Goal: Task Accomplishment & Management: Complete application form

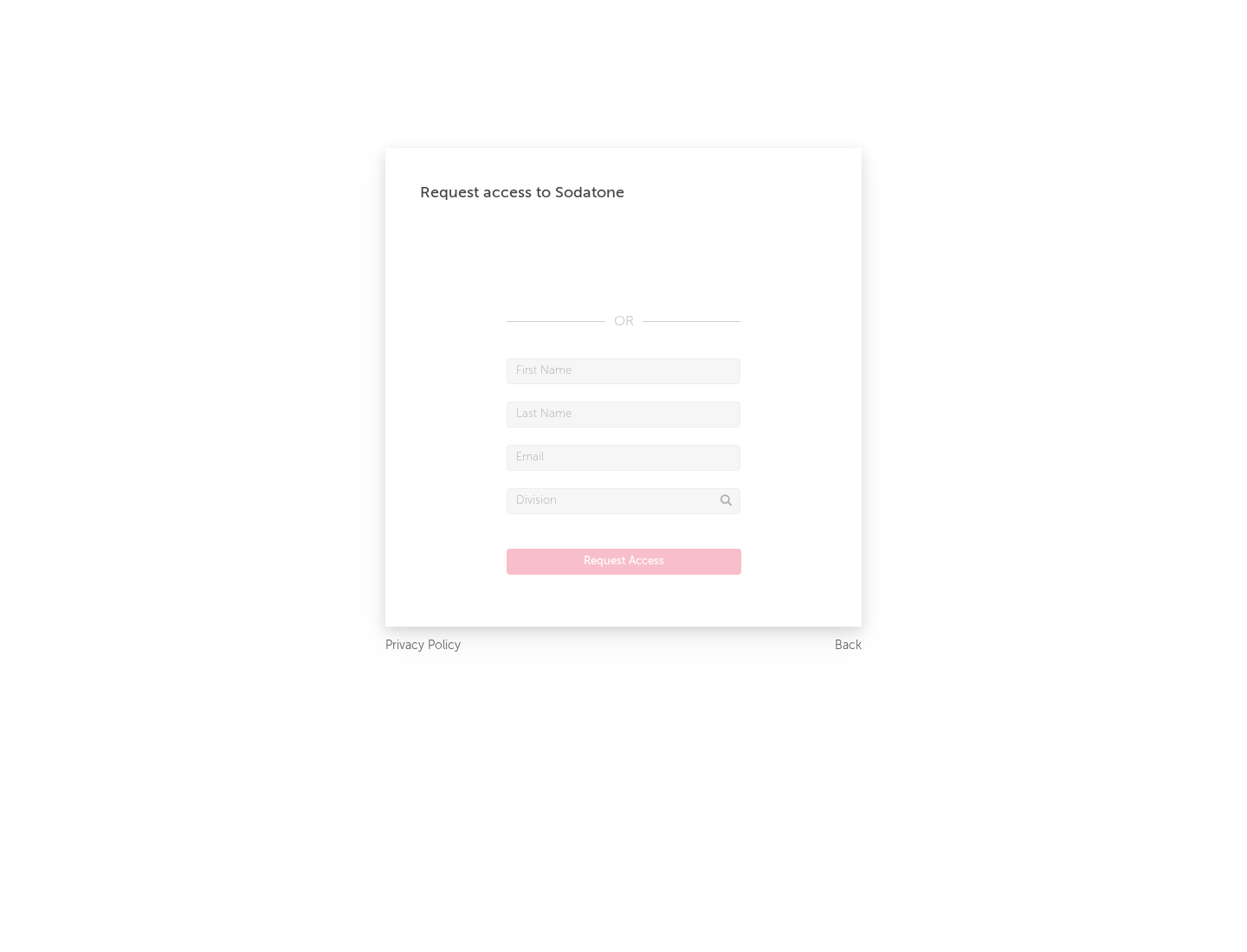
click at [624, 371] on input "text" at bounding box center [624, 371] width 234 height 26
type input "[PERSON_NAME]"
click at [624, 414] on input "text" at bounding box center [624, 414] width 234 height 26
type input "[PERSON_NAME]"
click at [624, 458] on input "text" at bounding box center [624, 458] width 234 height 26
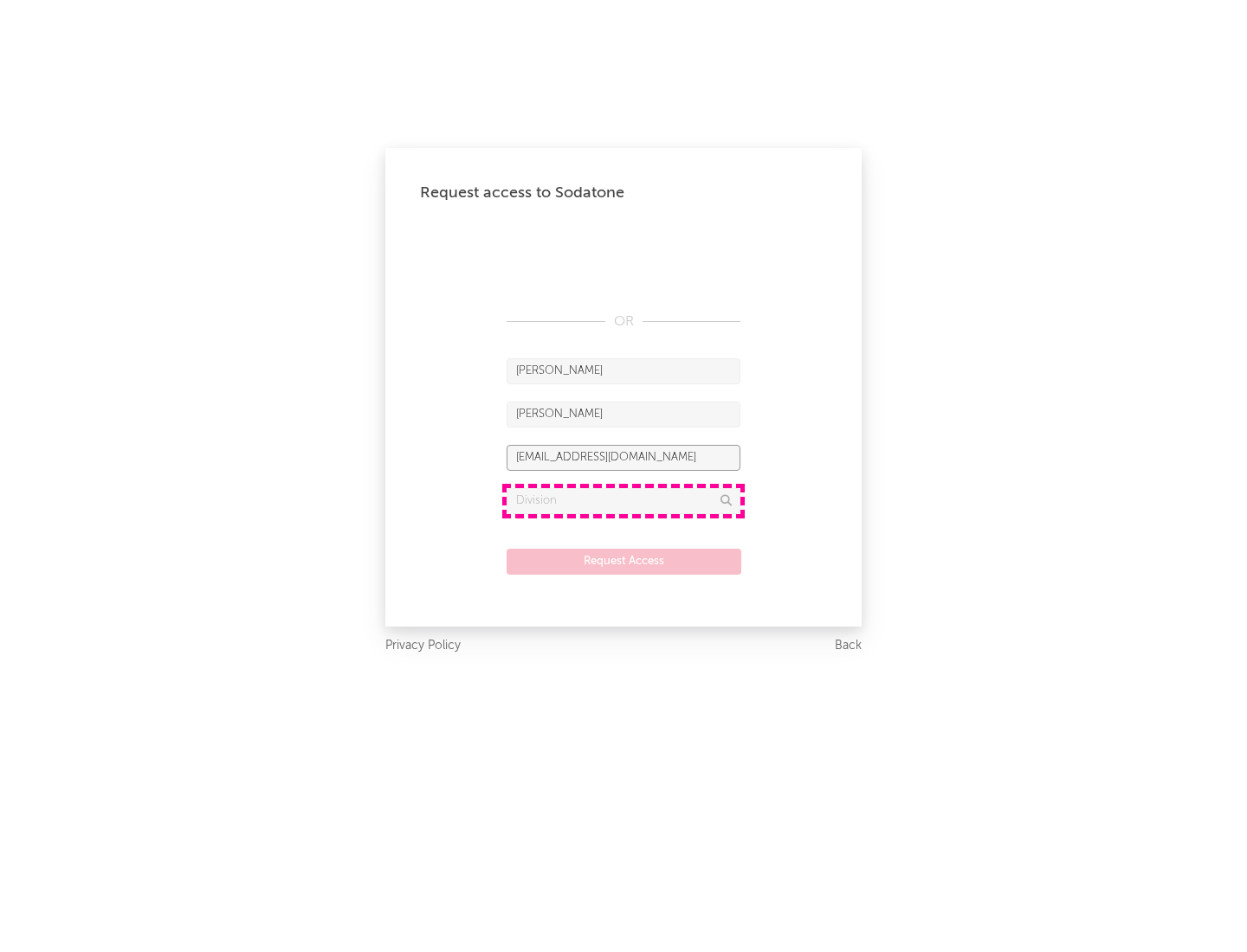
type input "[EMAIL_ADDRESS][DOMAIN_NAME]"
click at [624, 500] on input "text" at bounding box center [624, 501] width 234 height 26
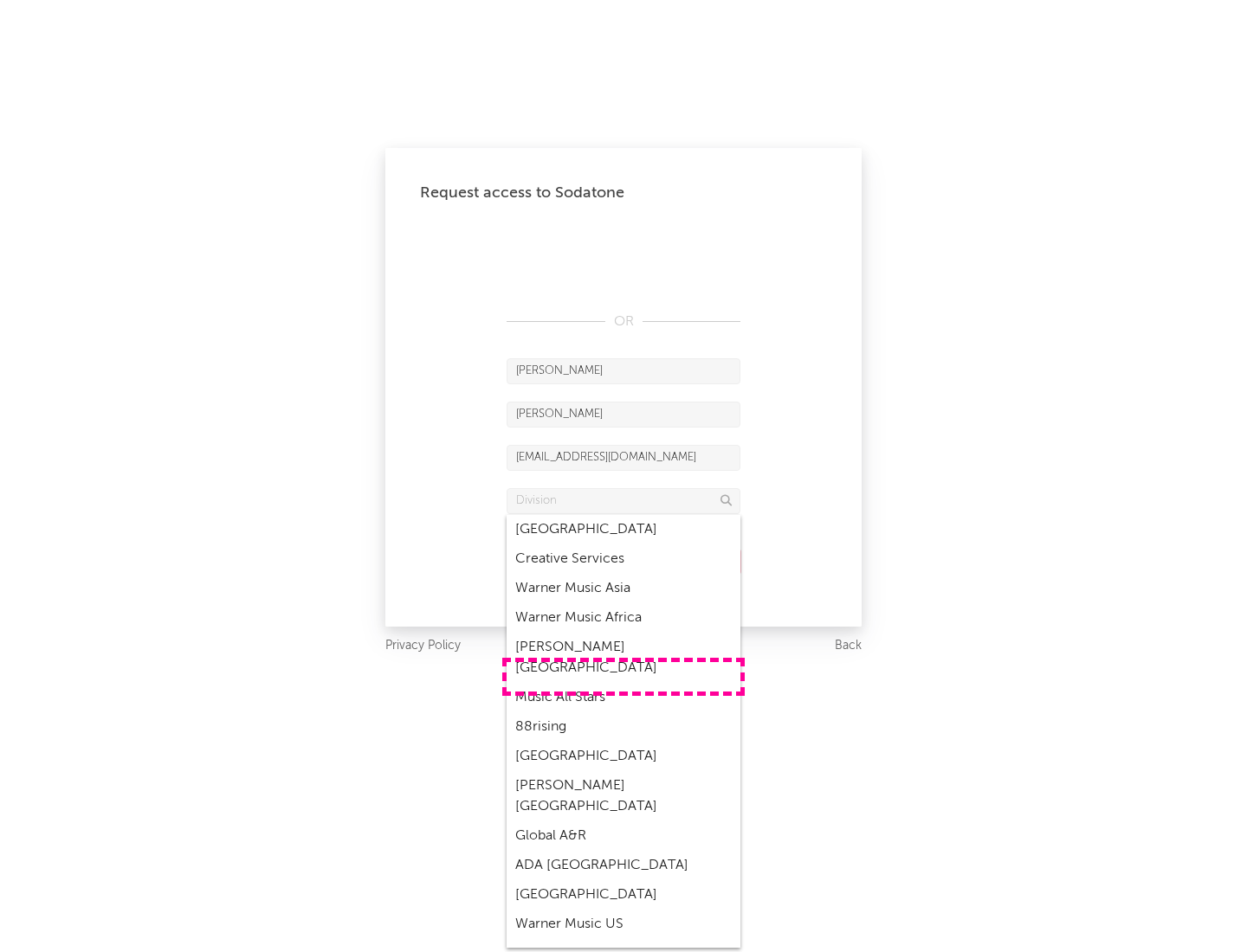
click at [624, 684] on div "Music All Stars" at bounding box center [624, 698] width 234 height 29
type input "Music All Stars"
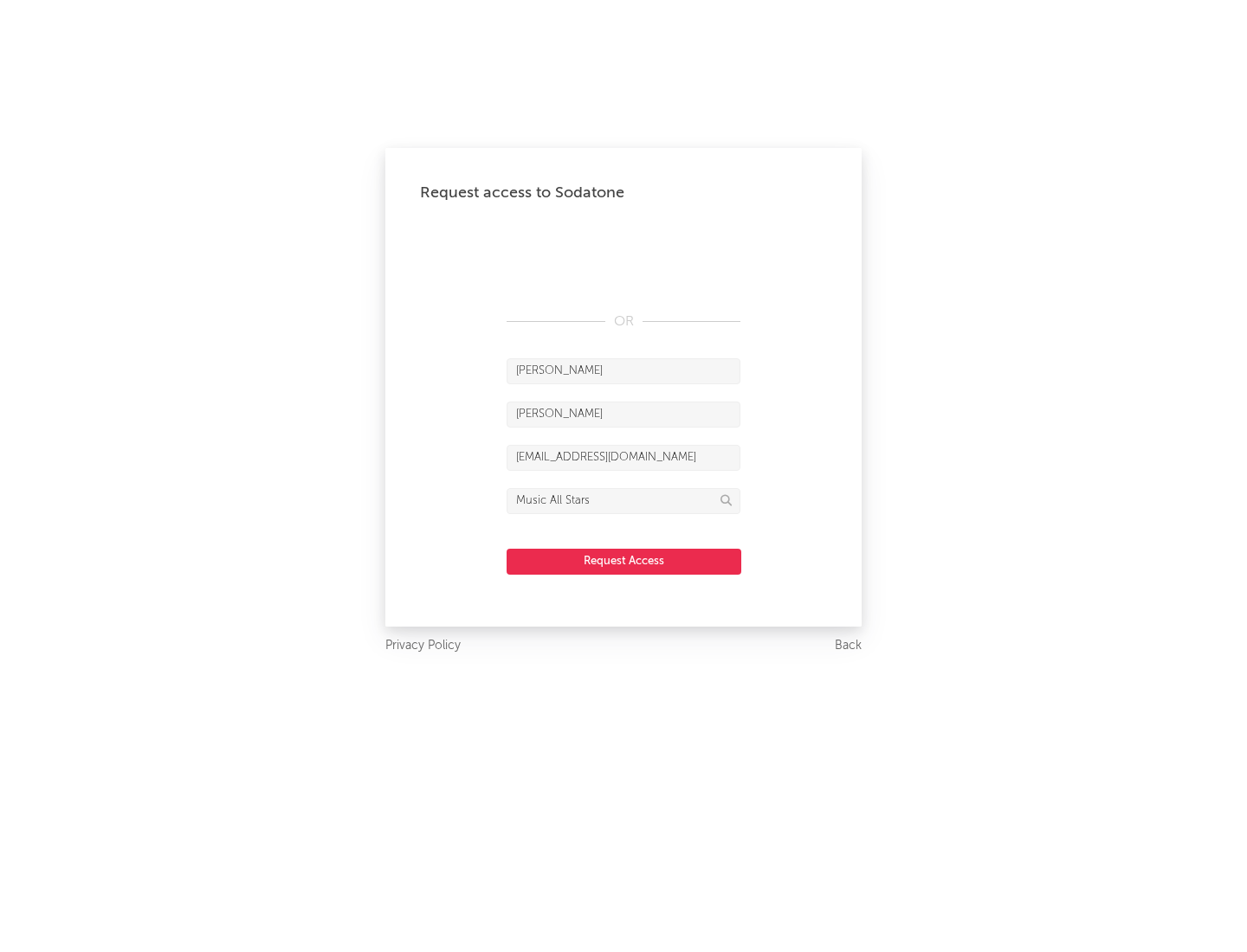
click at [624, 561] on button "Request Access" at bounding box center [624, 562] width 235 height 26
